Goal: Task Accomplishment & Management: Use online tool/utility

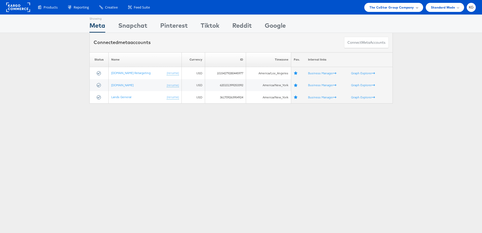
click at [418, 10] on div "The CoStar Group Company" at bounding box center [394, 7] width 59 height 9
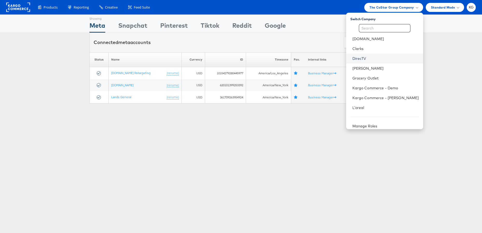
click at [390, 56] on link "DirecTV" at bounding box center [386, 58] width 67 height 5
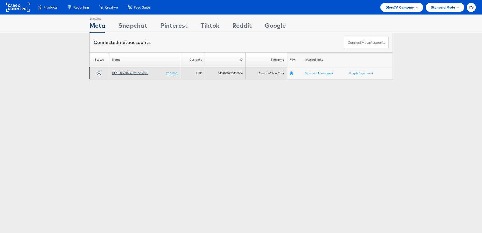
click at [128, 74] on link "DIRECTV SAT+Device 2023" at bounding box center [130, 73] width 36 height 4
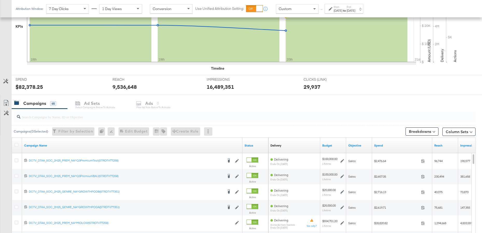
scroll to position [146, 0]
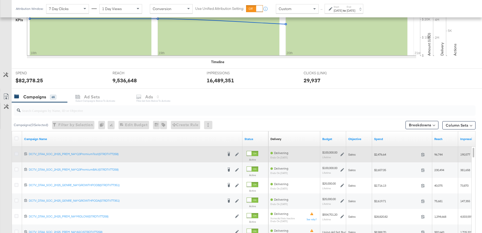
click at [17, 153] on icon at bounding box center [17, 154] width 4 height 4
click at [0, 0] on input "checkbox" at bounding box center [0, 0] width 0 height 0
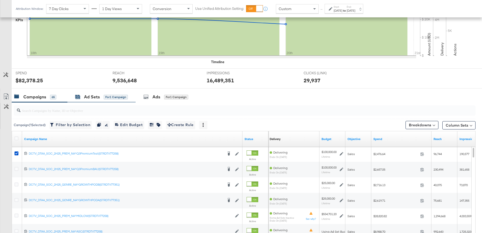
click at [91, 98] on div "Ad Sets" at bounding box center [92, 97] width 16 height 6
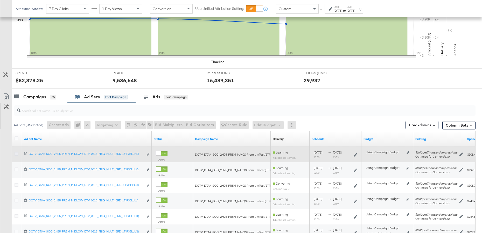
click at [17, 154] on icon at bounding box center [17, 154] width 4 height 4
click at [0, 0] on input "checkbox" at bounding box center [0, 0] width 0 height 0
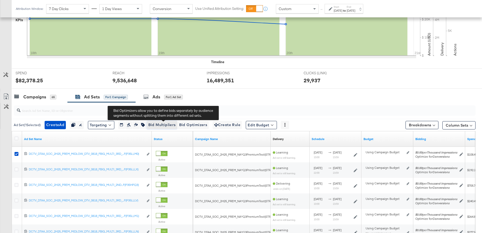
click at [165, 125] on span "Bid Multipliers" at bounding box center [161, 125] width 27 height 6
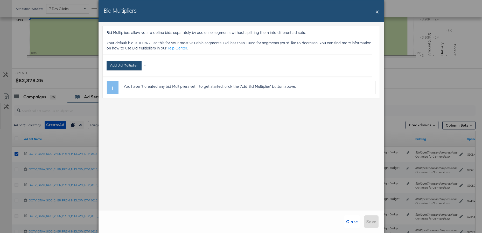
click at [125, 67] on button "Add Bid Multiplier" at bounding box center [124, 65] width 35 height 9
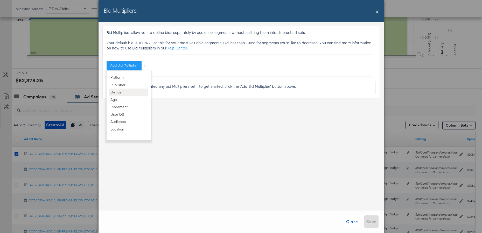
scroll to position [0, 0]
click at [353, 222] on span "Close" at bounding box center [352, 221] width 12 height 7
